Goal: Check status: Check status

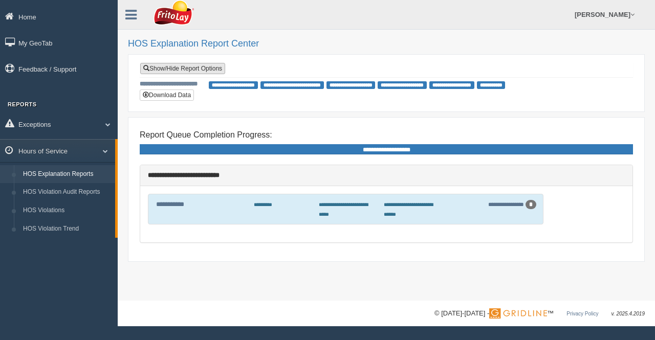
click at [191, 67] on link "Show/Hide Report Options" at bounding box center [182, 68] width 85 height 11
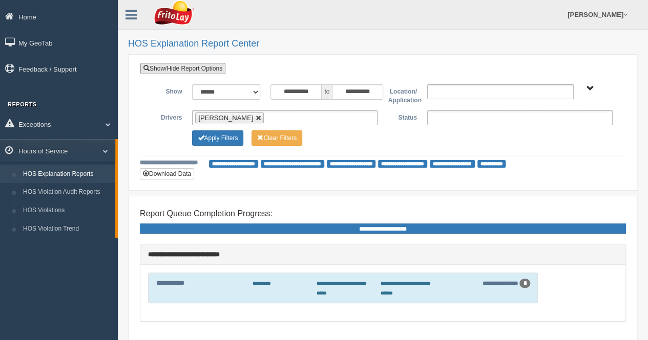
click at [255, 117] on link at bounding box center [258, 118] width 6 height 6
type input "**********"
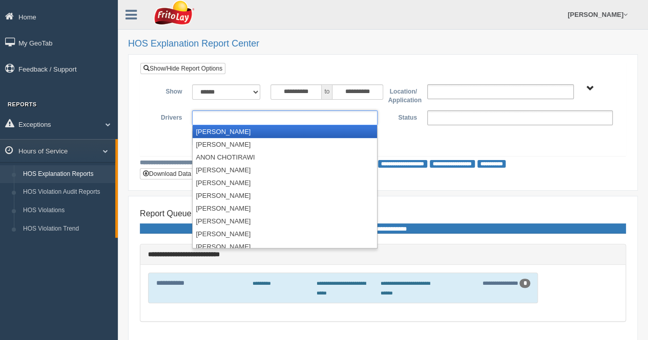
click at [235, 116] on input "text" at bounding box center [216, 118] width 43 height 13
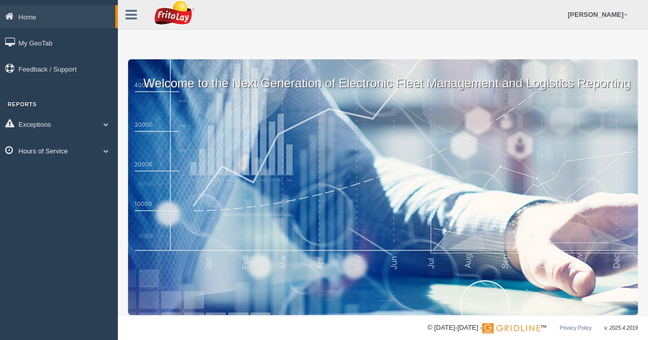
click at [110, 152] on span at bounding box center [105, 150] width 13 height 5
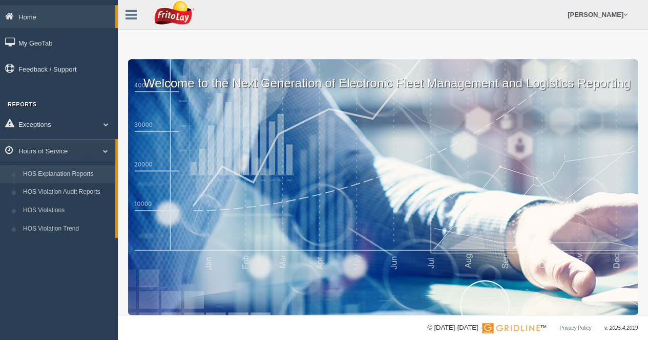
click at [88, 180] on link "HOS Explanation Reports" at bounding box center [66, 174] width 97 height 18
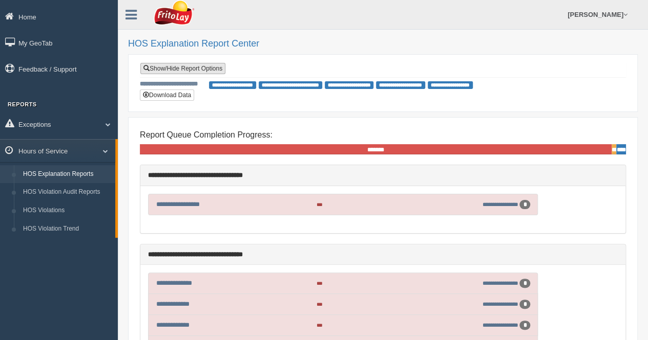
click at [185, 68] on link "Show/Hide Report Options" at bounding box center [182, 68] width 85 height 11
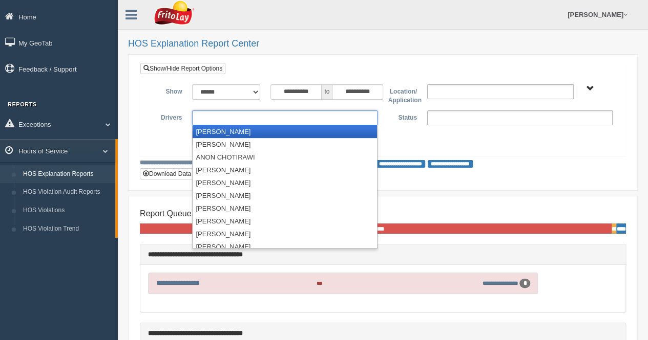
click at [214, 116] on ul at bounding box center [284, 118] width 185 height 15
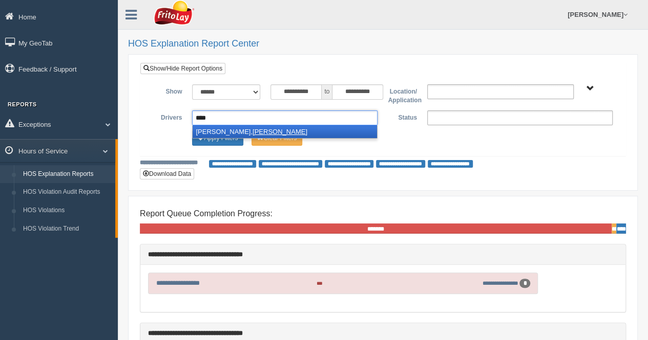
type input "****"
click at [216, 130] on li "[PERSON_NAME]" at bounding box center [284, 131] width 184 height 13
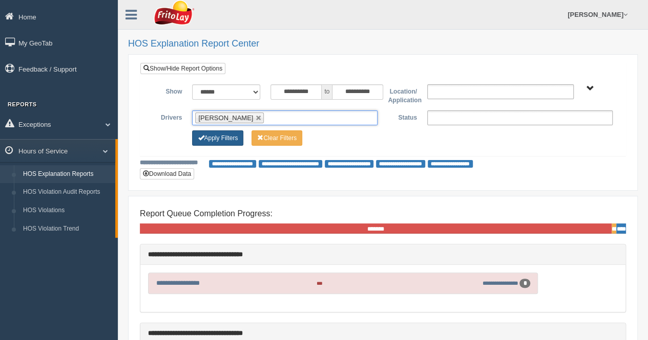
click at [216, 139] on button "Apply Filters" at bounding box center [217, 138] width 51 height 15
